Goal: Find specific page/section: Find specific page/section

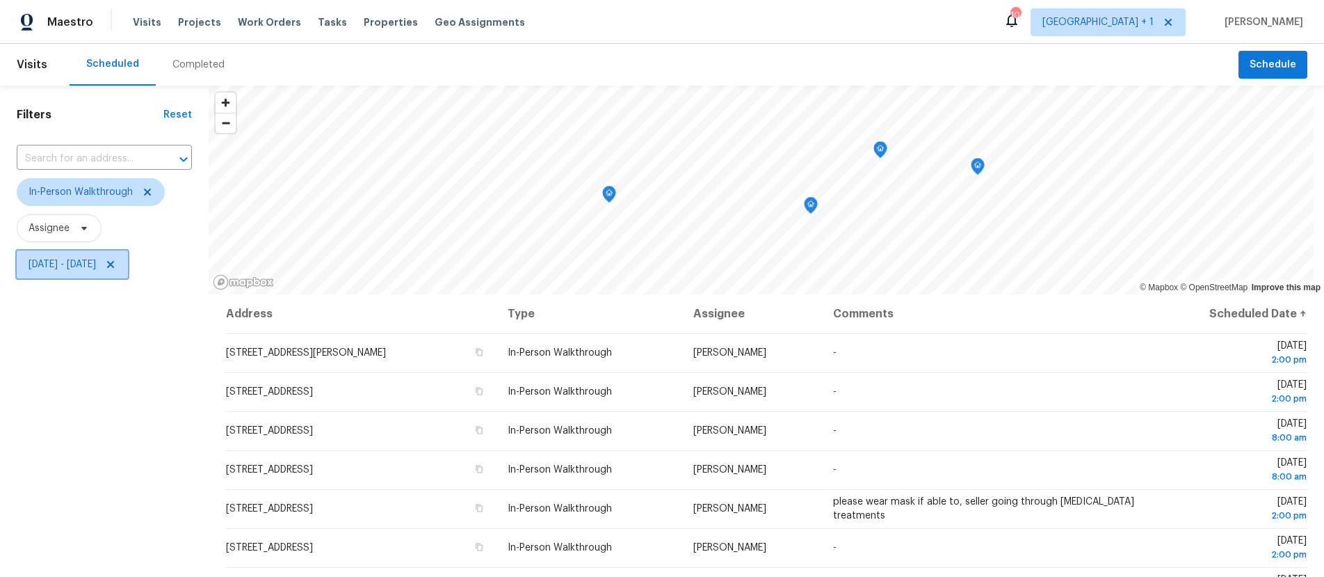
click at [96, 262] on span "[DATE] - [DATE]" at bounding box center [62, 264] width 67 height 14
select select "7"
select select "2025"
select select "8"
select select "2025"
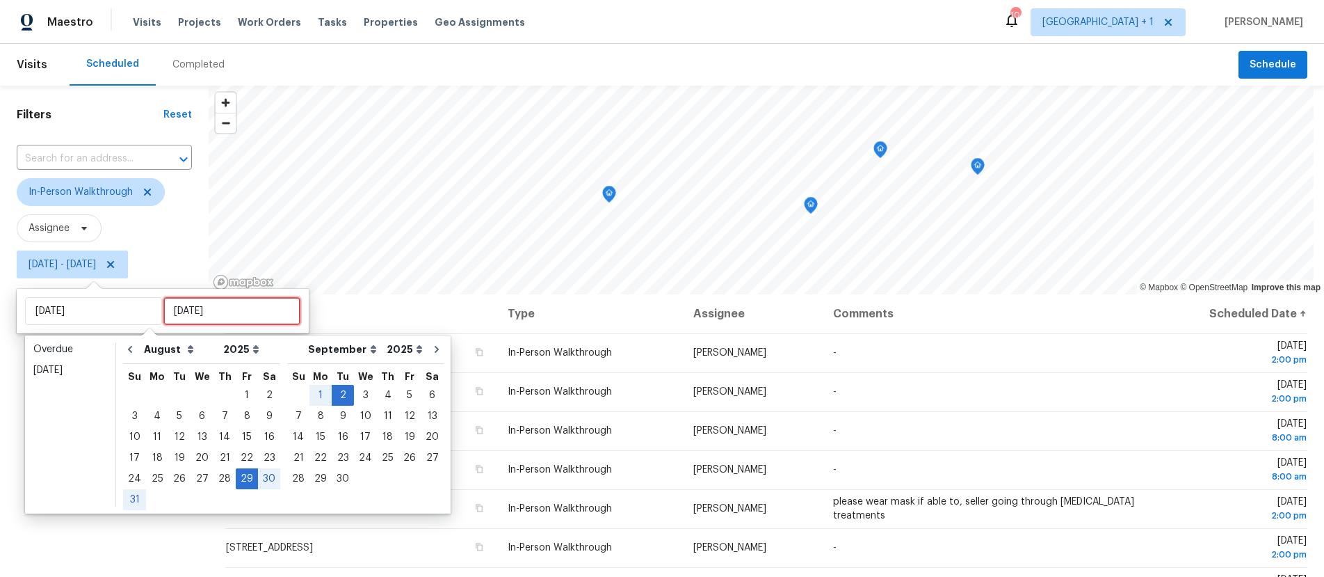
click at [216, 319] on input "[DATE]" at bounding box center [231, 311] width 137 height 28
type input "[DATE]"
click at [237, 479] on div "29" at bounding box center [247, 478] width 22 height 19
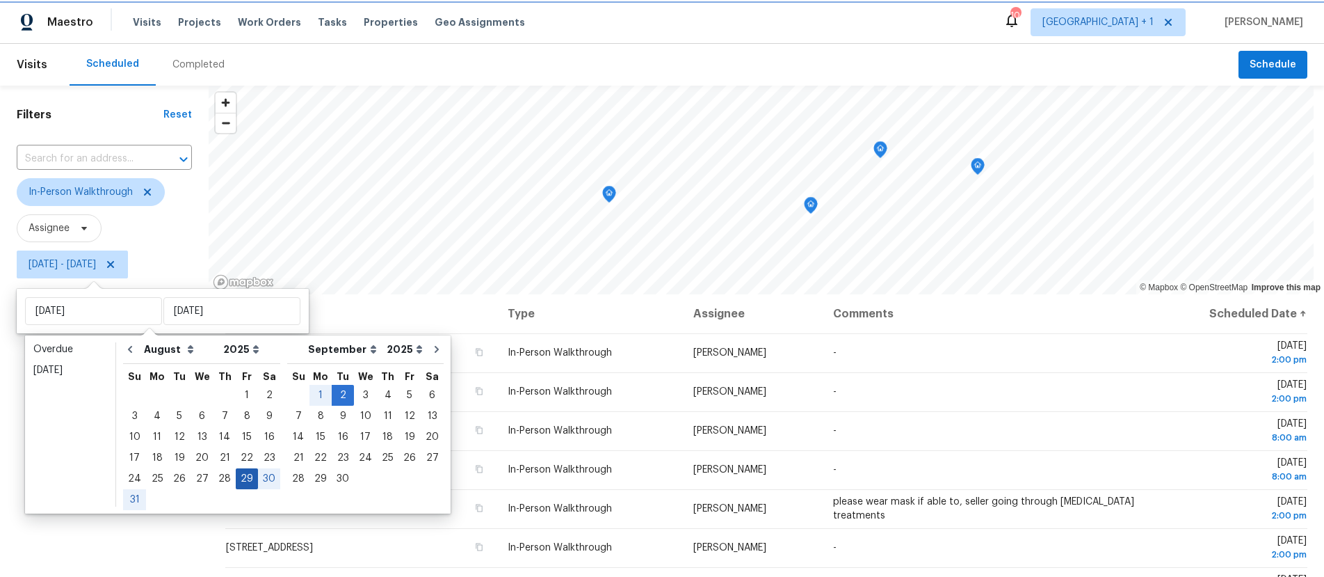
type input "[DATE]"
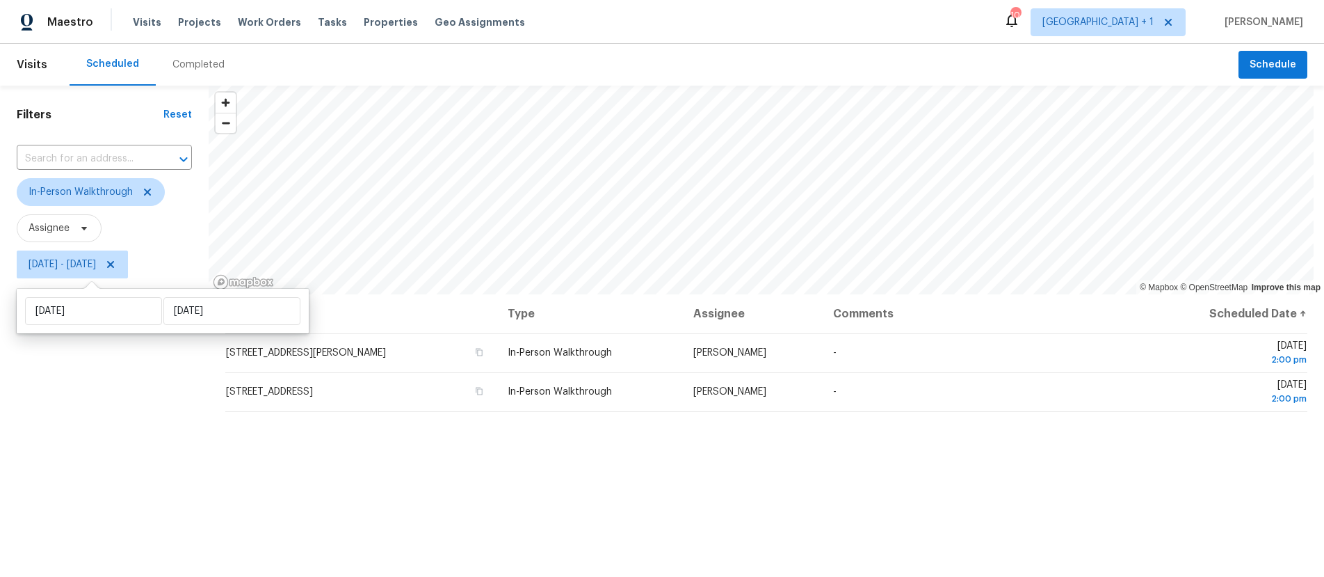
click at [86, 456] on div "Filters Reset ​ In-Person Walkthrough Assignee [DATE] - [DATE]" at bounding box center [104, 421] width 209 height 670
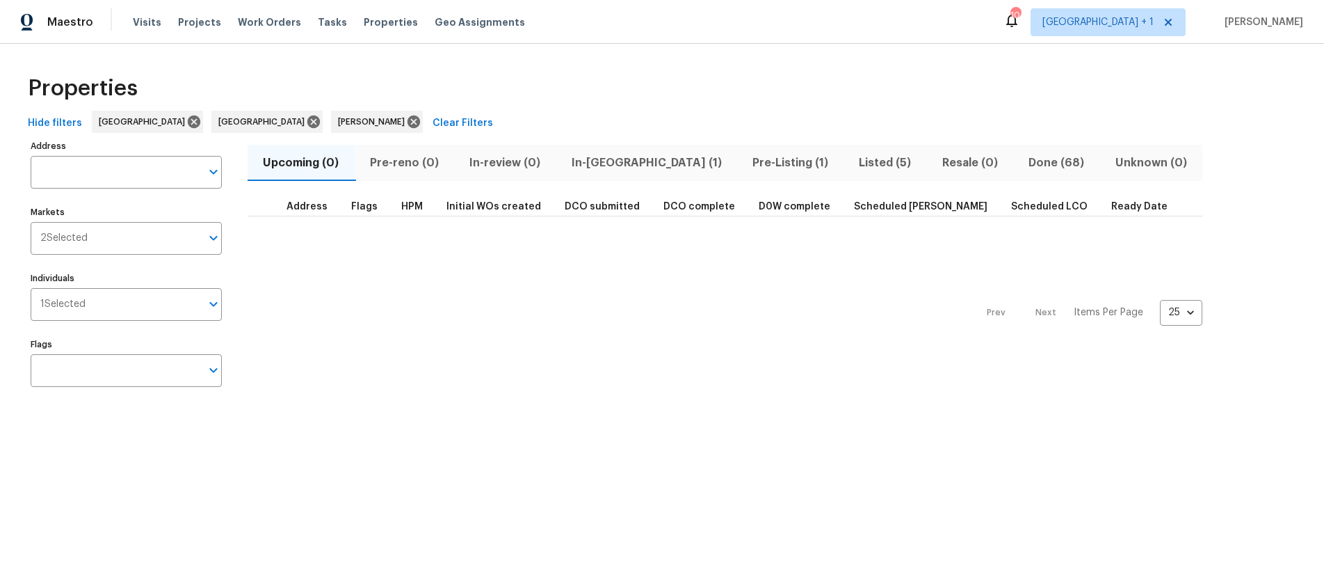
click at [852, 159] on span "Listed (5)" at bounding box center [885, 162] width 66 height 19
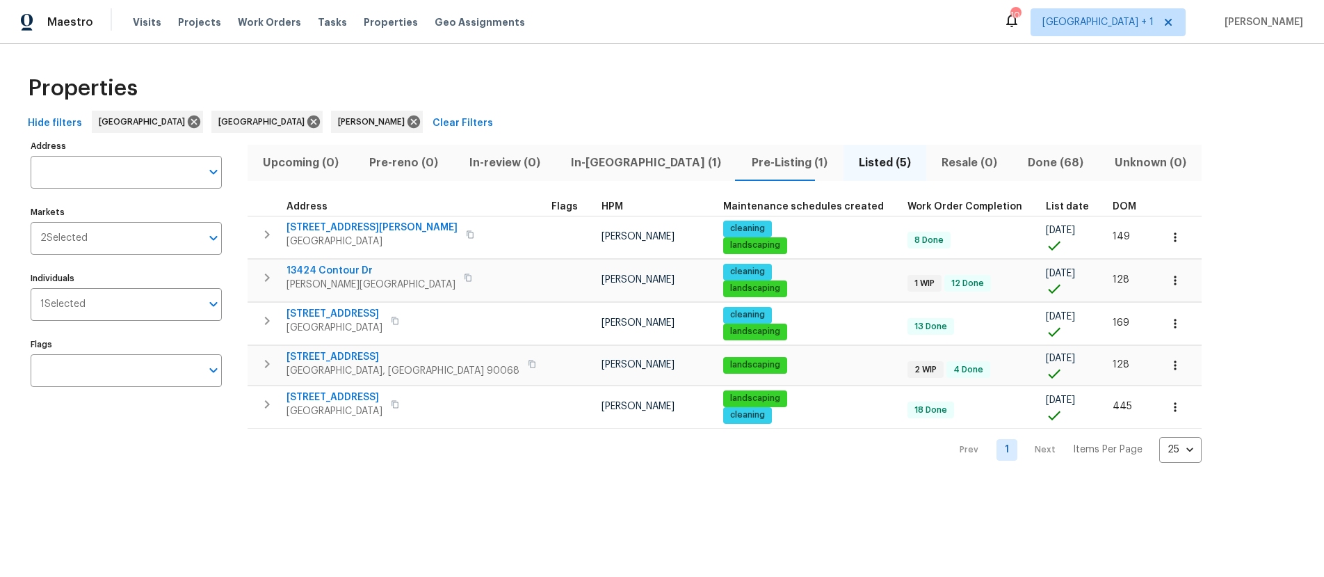
click at [139, 432] on div "Address Address Markets 2 Selected Markets Individuals 1 Selected Individuals F…" at bounding box center [135, 299] width 209 height 326
